Goal: Transaction & Acquisition: Download file/media

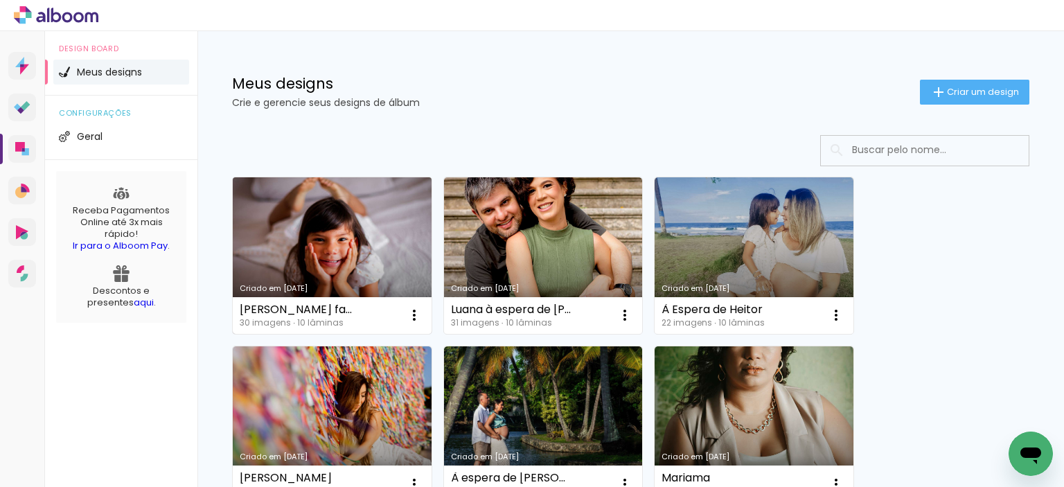
click at [318, 246] on link "Criado em [DATE]" at bounding box center [332, 255] width 199 height 157
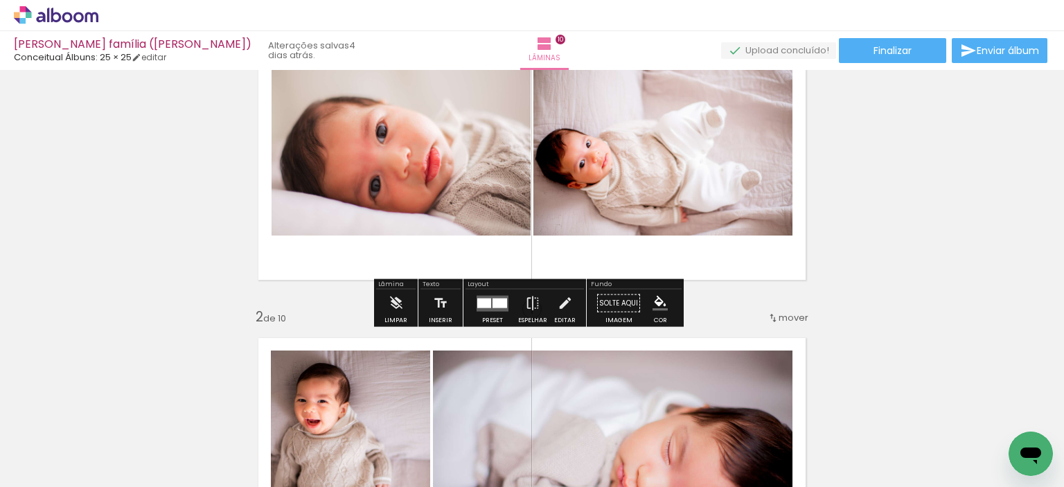
scroll to position [346, 0]
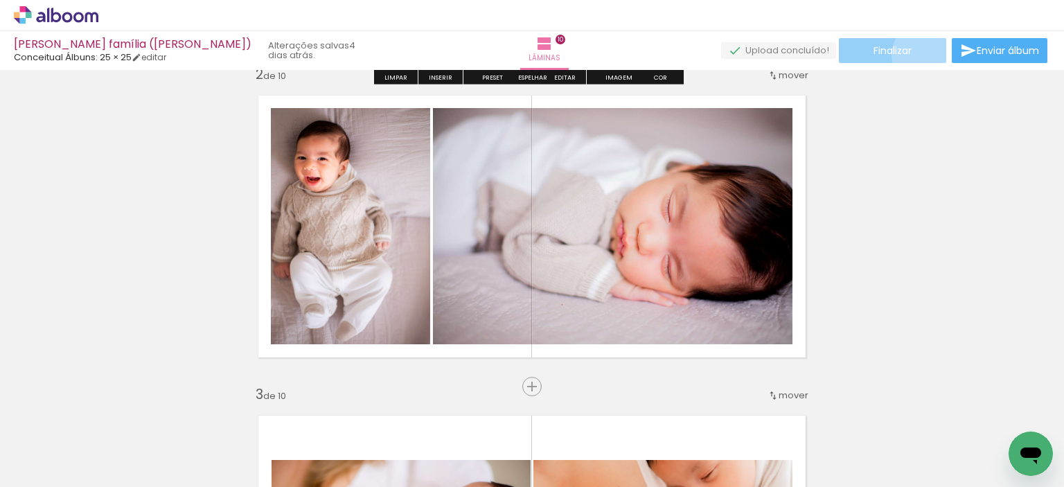
click at [920, 55] on paper-button "Finalizar" at bounding box center [892, 50] width 107 height 25
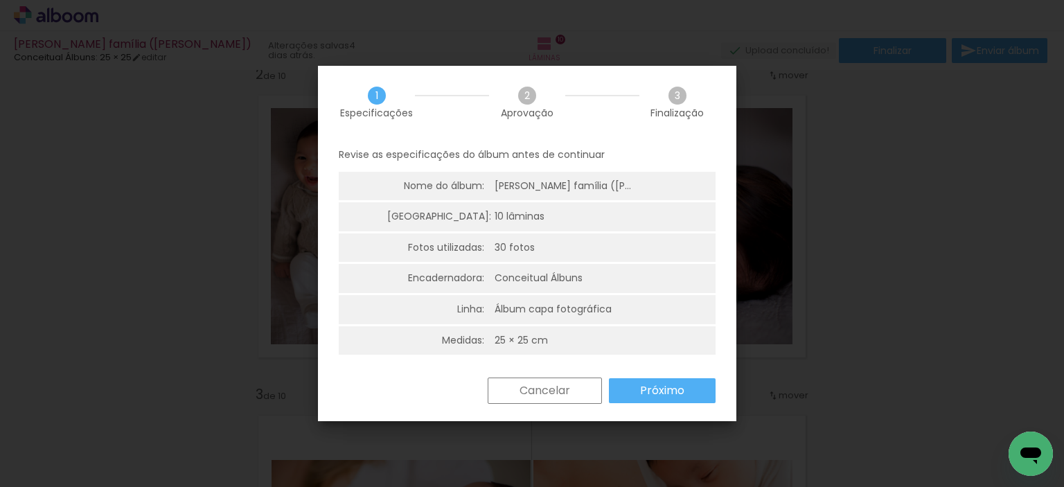
click at [0, 0] on slot "Próximo" at bounding box center [0, 0] width 0 height 0
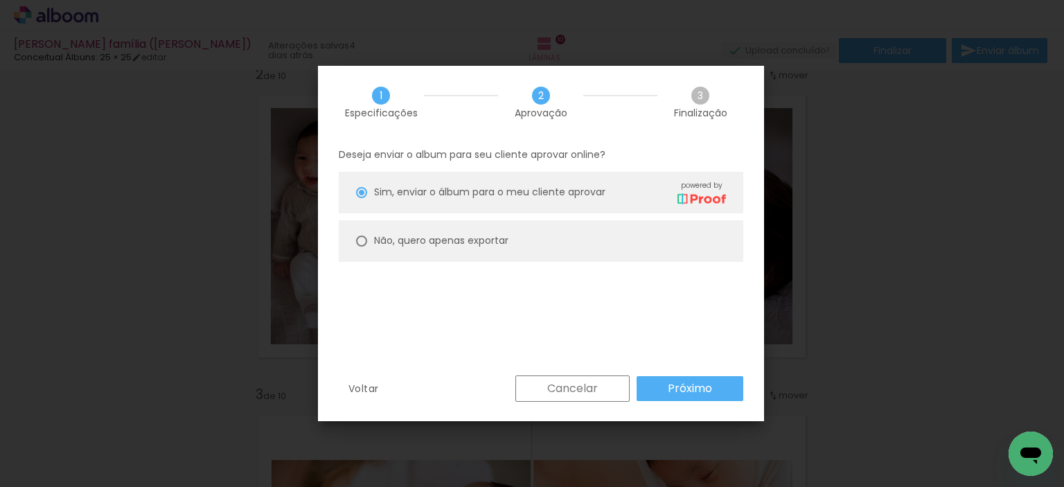
type paper-radio-button "on"
click at [0, 0] on slot "Não, quero apenas exportar" at bounding box center [0, 0] width 0 height 0
click at [0, 0] on slot "Próximo" at bounding box center [0, 0] width 0 height 0
type input "Alta, 300 DPI"
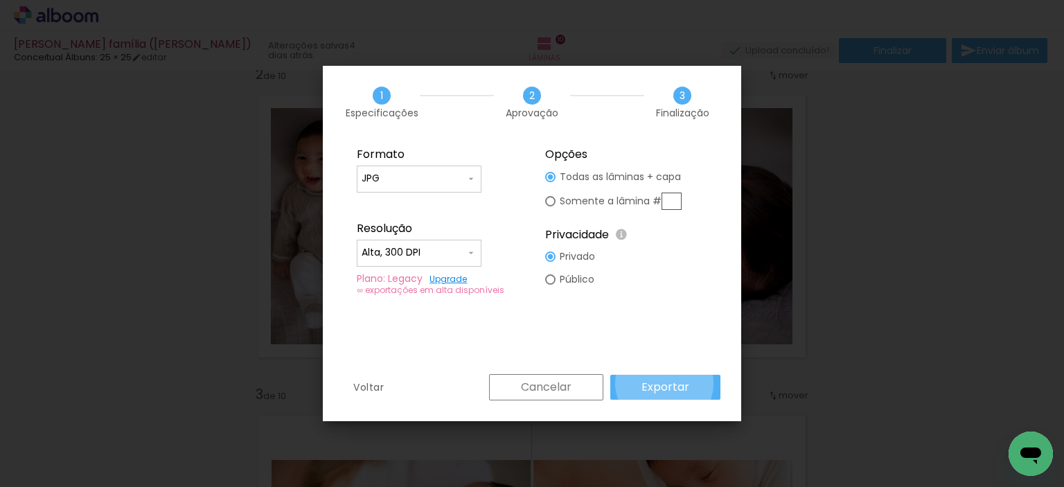
click at [0, 0] on slot "Exportar" at bounding box center [0, 0] width 0 height 0
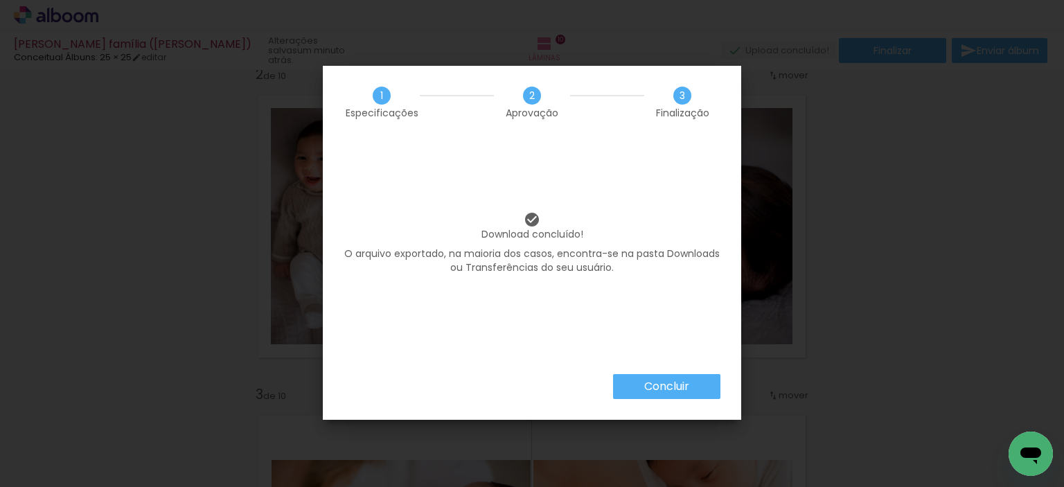
click at [0, 0] on slot "Concluir" at bounding box center [0, 0] width 0 height 0
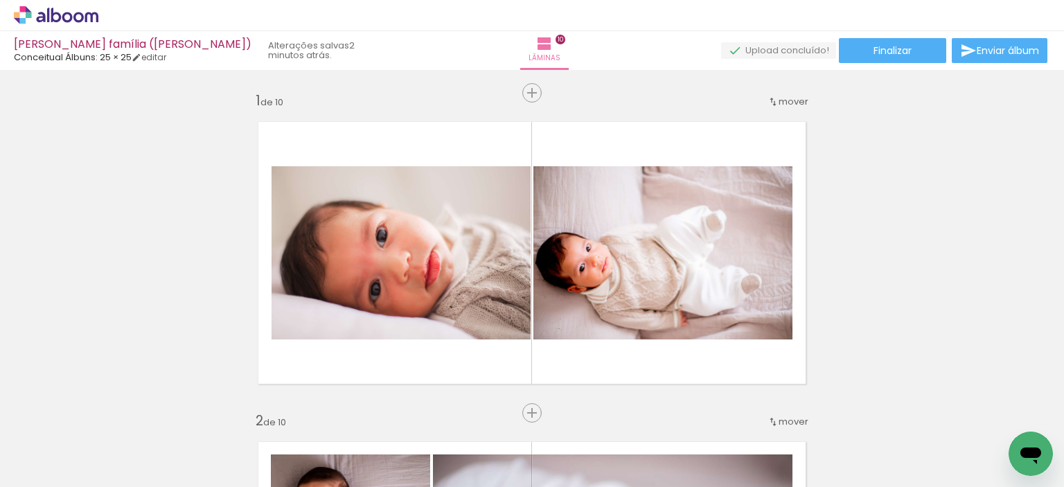
scroll to position [346, 0]
